Goal: Task Accomplishment & Management: Manage account settings

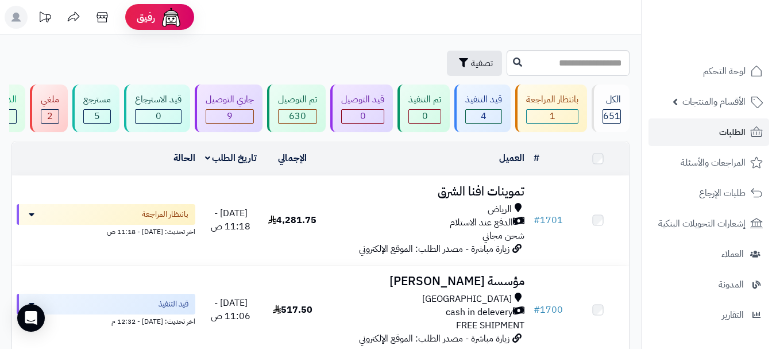
scroll to position [57, 0]
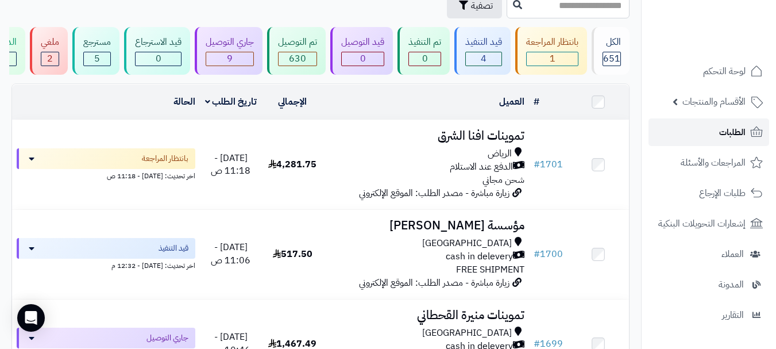
click at [699, 136] on link "الطلبات" at bounding box center [708, 132] width 121 height 28
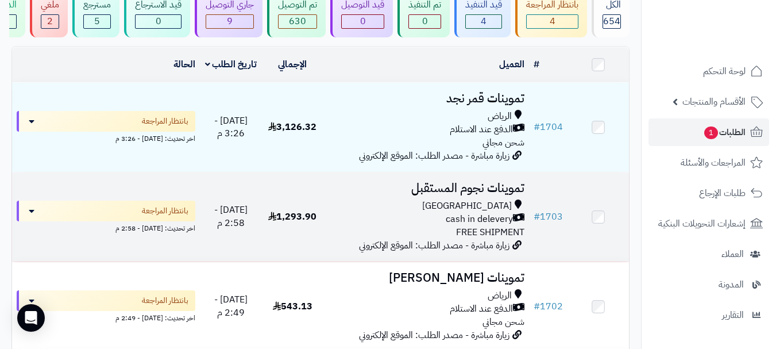
scroll to position [115, 0]
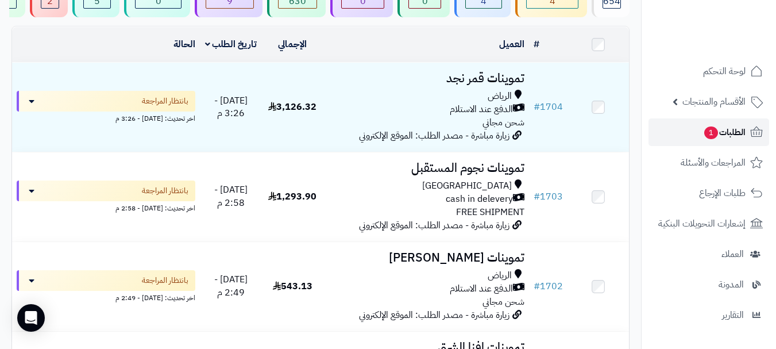
click at [684, 137] on link "الطلبات 1" at bounding box center [708, 132] width 121 height 28
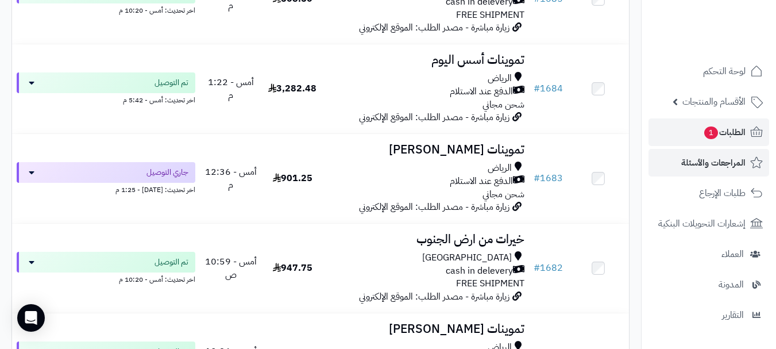
scroll to position [1952, 0]
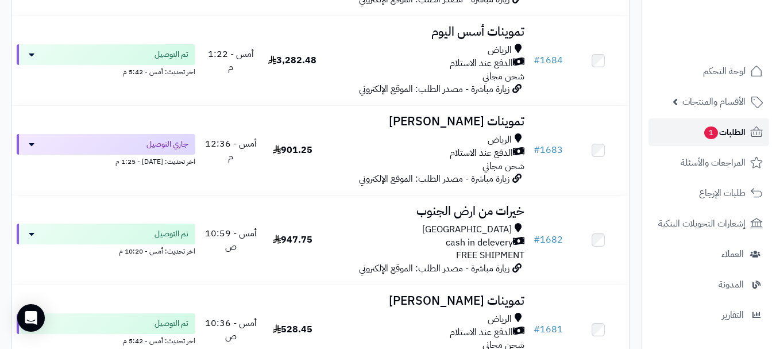
click at [717, 136] on span "الطلبات 1" at bounding box center [724, 132] width 42 height 16
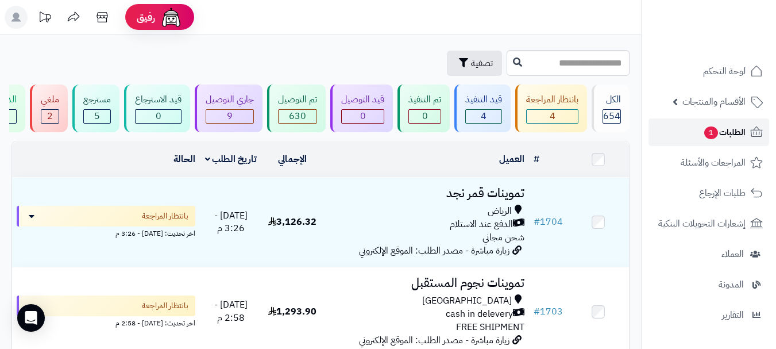
click at [711, 134] on span "1" at bounding box center [710, 133] width 15 height 14
click at [471, 65] on span "تصفية" at bounding box center [482, 63] width 22 height 14
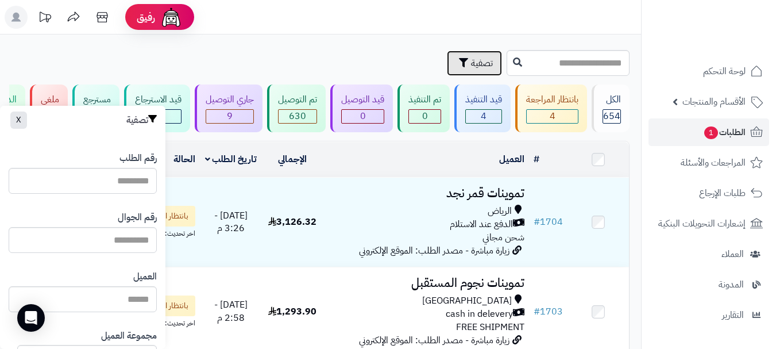
scroll to position [682, 0]
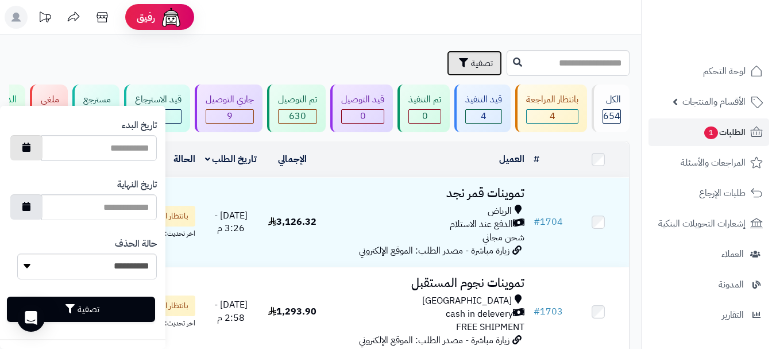
click at [30, 146] on icon "button" at bounding box center [26, 146] width 8 height 9
type input "**********"
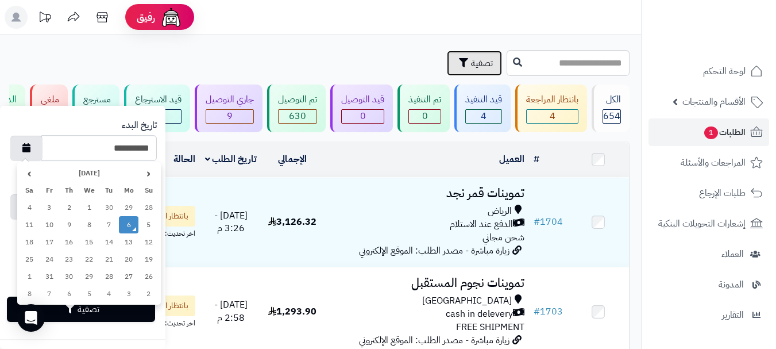
click at [129, 227] on td "6" at bounding box center [129, 224] width 20 height 17
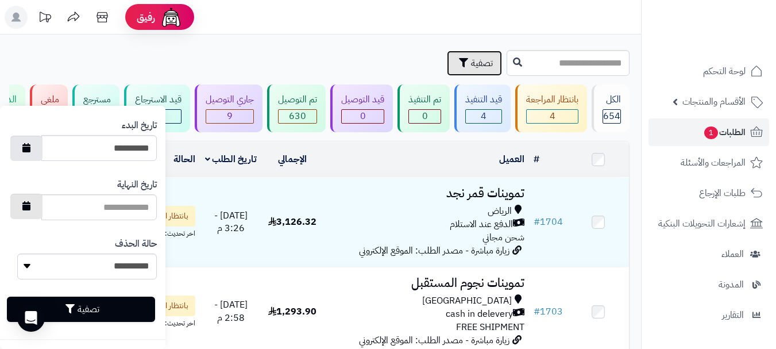
click at [40, 214] on button "button" at bounding box center [26, 205] width 32 height 25
type input "**********"
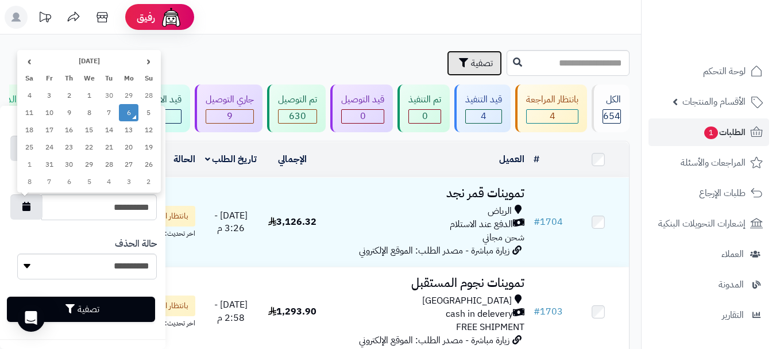
click at [129, 109] on td "6" at bounding box center [129, 112] width 20 height 17
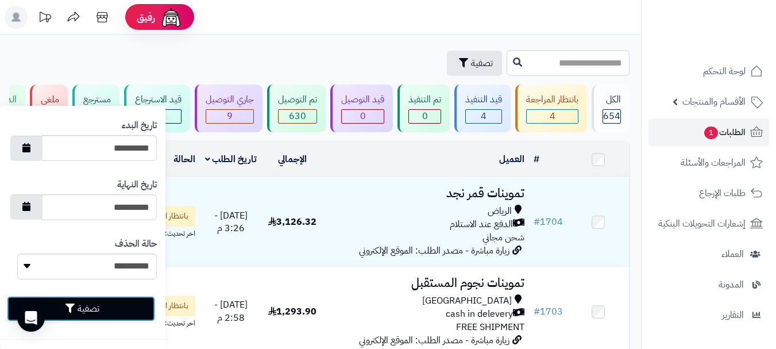
click at [95, 304] on button "تصفية" at bounding box center [81, 308] width 148 height 25
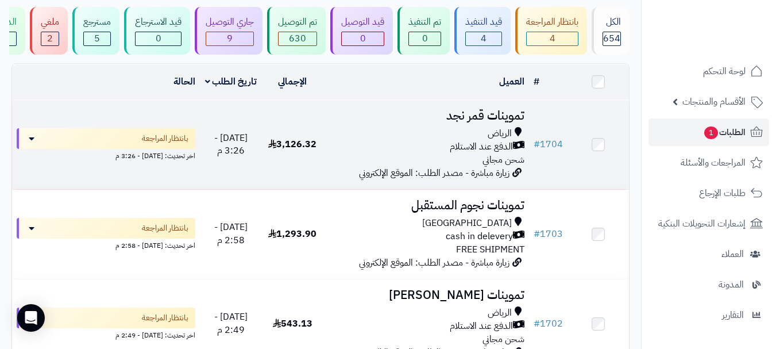
scroll to position [57, 0]
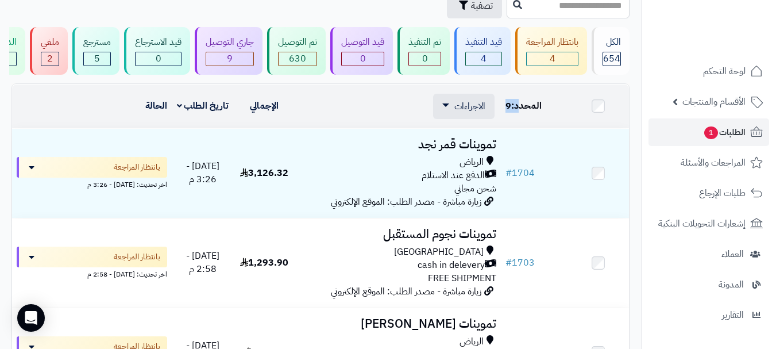
drag, startPoint x: 520, startPoint y: 116, endPoint x: 502, endPoint y: 116, distance: 17.8
click at [502, 116] on td "# المحدد: 9" at bounding box center [534, 106] width 67 height 44
click at [544, 113] on div "المحدد: 9" at bounding box center [533, 105] width 57 height 13
drag, startPoint x: 545, startPoint y: 115, endPoint x: 501, endPoint y: 115, distance: 44.2
click at [501, 115] on td "# المحدد: 9" at bounding box center [534, 106] width 67 height 44
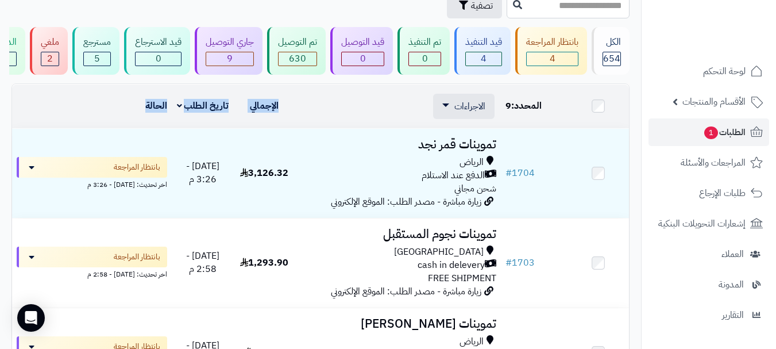
drag, startPoint x: 303, startPoint y: 120, endPoint x: 123, endPoint y: 119, distance: 179.7
click at [123, 119] on tr "# المحدد: 9 العميل الاجراءات طباعة قائمة الشحن طباعة فواتير الطلبات طباعة بوليص…" at bounding box center [320, 106] width 617 height 44
click at [296, 120] on td "العميل الاجراءات طباعة قائمة الشحن طباعة فواتير الطلبات طباعة بوليصة الشحن تصدي…" at bounding box center [398, 106] width 206 height 44
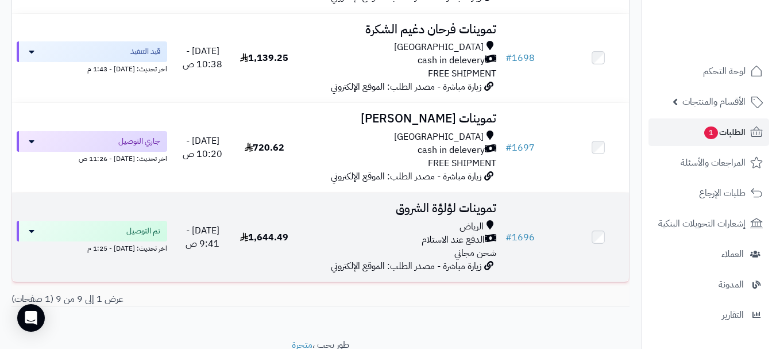
scroll to position [746, 0]
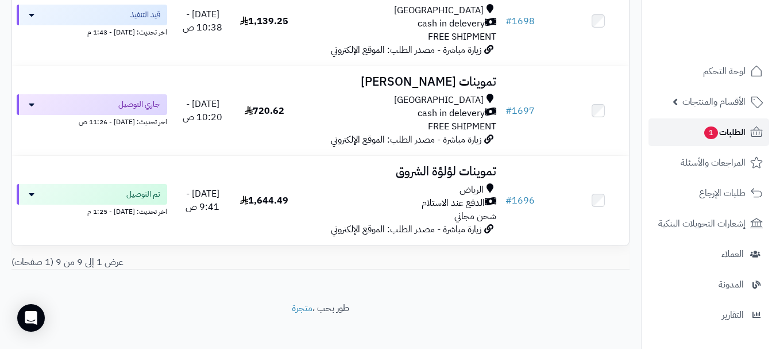
click at [694, 127] on link "الطلبات 1" at bounding box center [708, 132] width 121 height 28
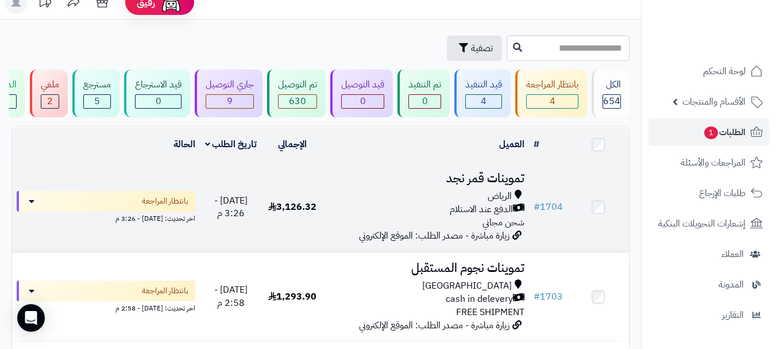
scroll to position [57, 0]
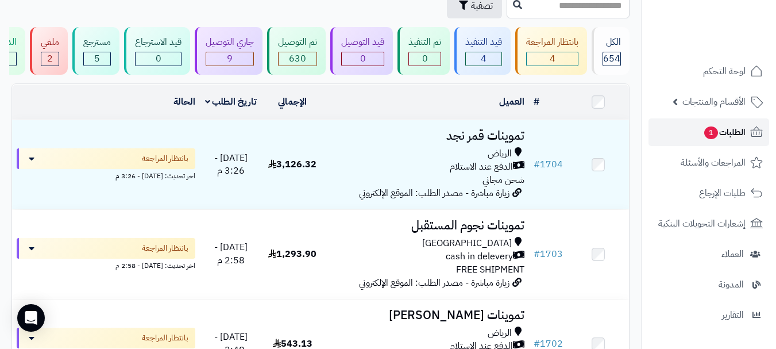
click at [703, 137] on span "الطلبات 1" at bounding box center [724, 132] width 42 height 16
